Goal: Book appointment/travel/reservation

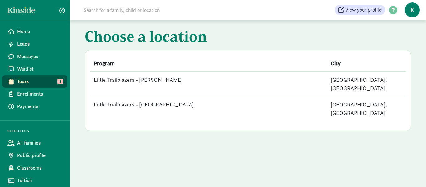
click at [147, 79] on td "Little Trailblazers - [PERSON_NAME]" at bounding box center [208, 83] width 237 height 25
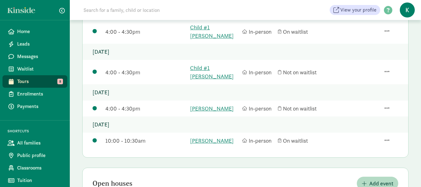
scroll to position [151, 0]
click at [211, 103] on link "Alyse Scaife" at bounding box center [214, 107] width 49 height 8
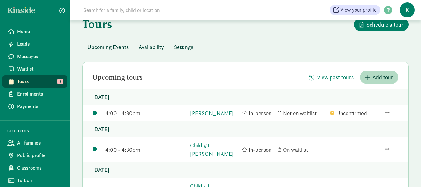
scroll to position [62, 0]
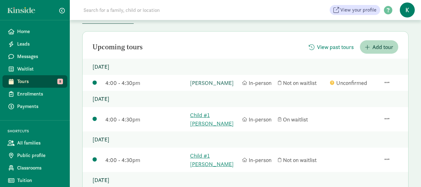
click at [207, 82] on link "[PERSON_NAME]" at bounding box center [214, 83] width 49 height 8
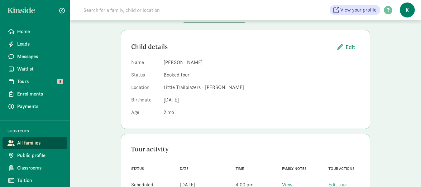
scroll to position [62, 0]
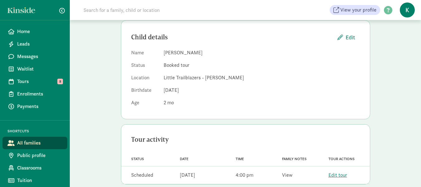
click at [289, 175] on link "View" at bounding box center [287, 174] width 11 height 7
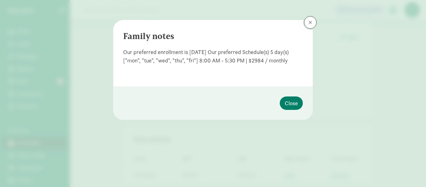
click at [311, 21] on span at bounding box center [310, 22] width 4 height 5
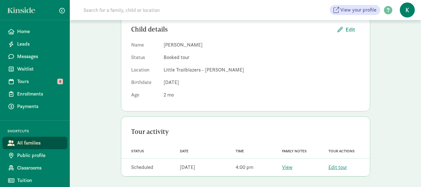
scroll to position [72, 0]
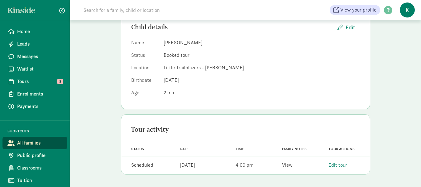
click at [288, 167] on link "View" at bounding box center [287, 164] width 11 height 7
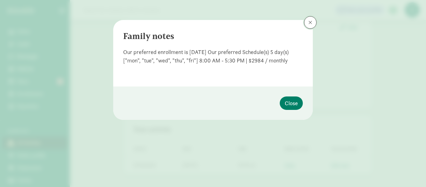
click at [309, 20] on button at bounding box center [310, 22] width 12 height 12
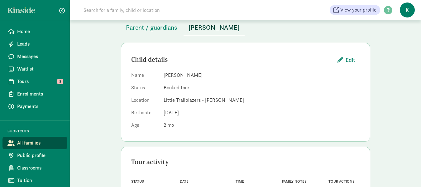
scroll to position [0, 0]
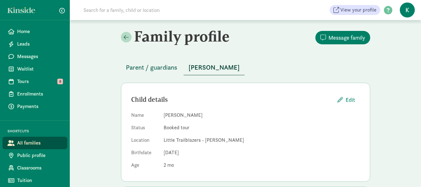
click at [157, 68] on span "Parent / guardians" at bounding box center [151, 67] width 51 height 10
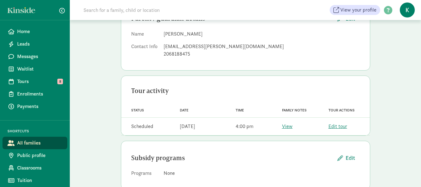
scroll to position [96, 0]
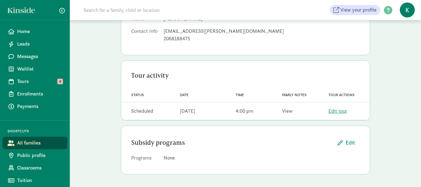
click at [287, 110] on link "View" at bounding box center [287, 111] width 11 height 7
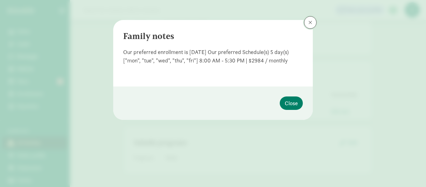
click at [312, 18] on button at bounding box center [310, 22] width 12 height 12
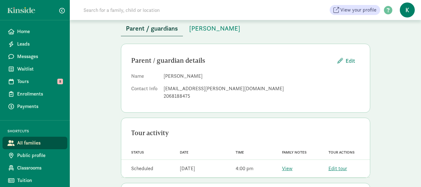
scroll to position [38, 0]
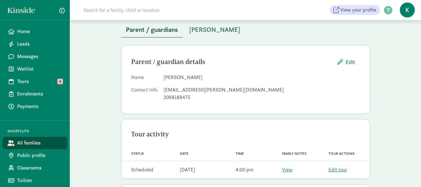
click at [209, 33] on span "Alyse Scaife" at bounding box center [214, 30] width 51 height 10
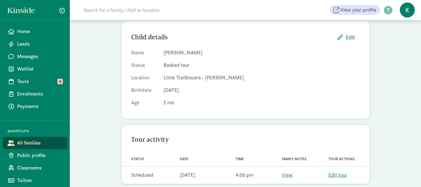
scroll to position [72, 0]
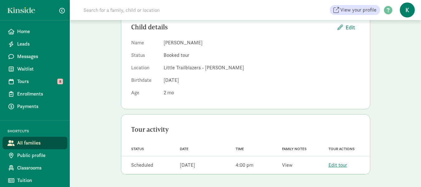
click at [286, 166] on link "View" at bounding box center [287, 164] width 11 height 7
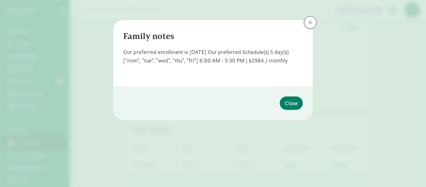
click at [312, 20] on button at bounding box center [310, 22] width 12 height 12
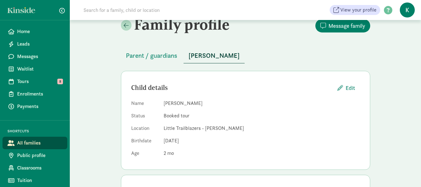
scroll to position [0, 0]
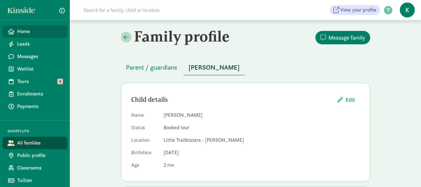
click at [25, 29] on span "Home" at bounding box center [39, 31] width 45 height 7
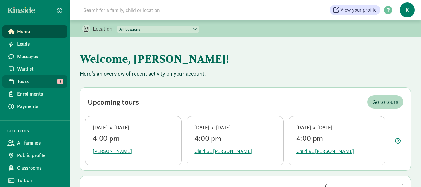
click at [30, 78] on link "Tours 8" at bounding box center [34, 81] width 65 height 12
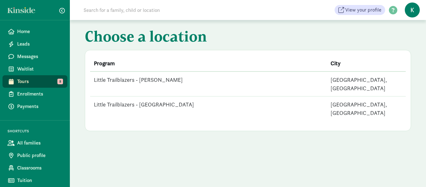
click at [145, 96] on td "Little Trailblazers - [GEOGRAPHIC_DATA]" at bounding box center [208, 108] width 237 height 25
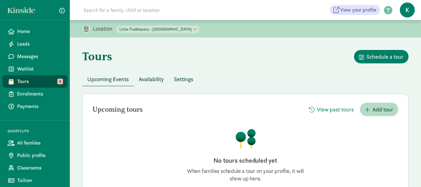
click at [25, 79] on span "Tours" at bounding box center [39, 81] width 45 height 7
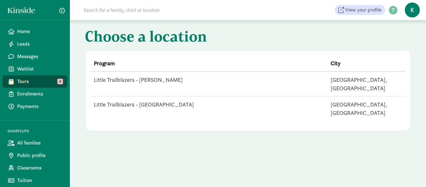
click at [145, 79] on td "Little Trailblazers - [PERSON_NAME]" at bounding box center [208, 83] width 237 height 25
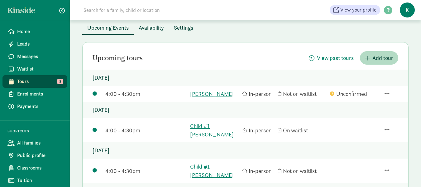
scroll to position [62, 0]
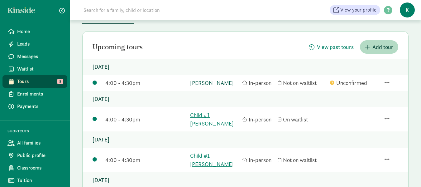
click at [216, 84] on link "[PERSON_NAME]" at bounding box center [214, 83] width 49 height 8
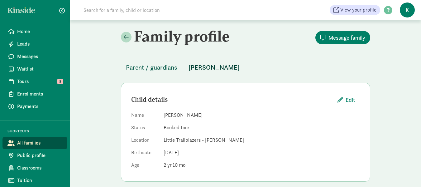
click at [143, 68] on span "Parent / guardians" at bounding box center [151, 67] width 51 height 10
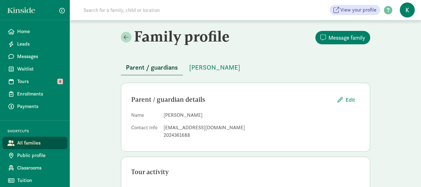
click at [159, 70] on span "Parent / guardians" at bounding box center [152, 67] width 52 height 10
click at [43, 78] on span "Tours" at bounding box center [39, 81] width 45 height 7
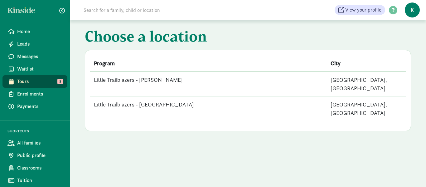
click at [158, 80] on td "Little Trailblazers - [PERSON_NAME]" at bounding box center [208, 83] width 237 height 25
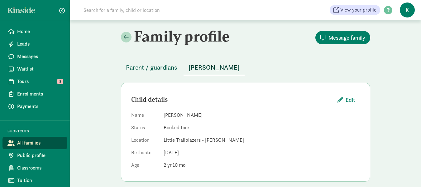
click at [167, 71] on span "Parent / guardians" at bounding box center [151, 67] width 51 height 10
